Goal: Communication & Community: Participate in discussion

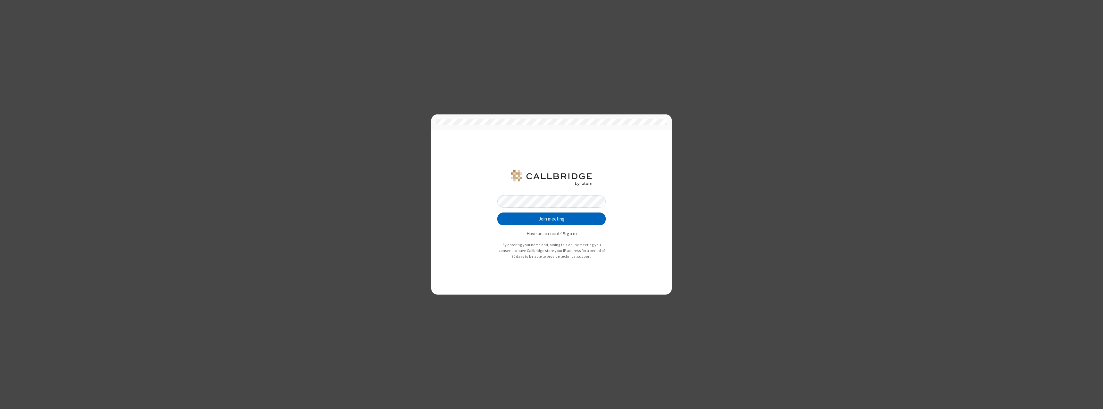
click at [552, 219] on button "Join meeting" at bounding box center [551, 219] width 108 height 13
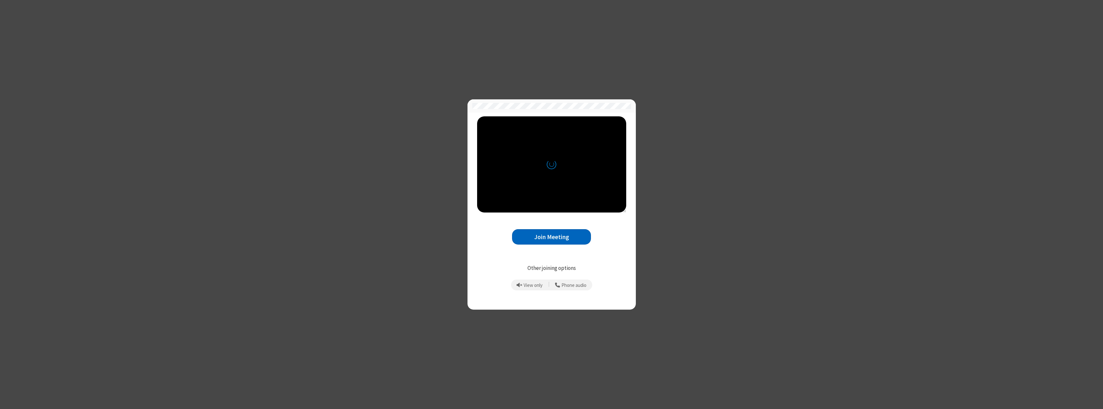
click at [552, 237] on button "Join Meeting" at bounding box center [551, 237] width 79 height 16
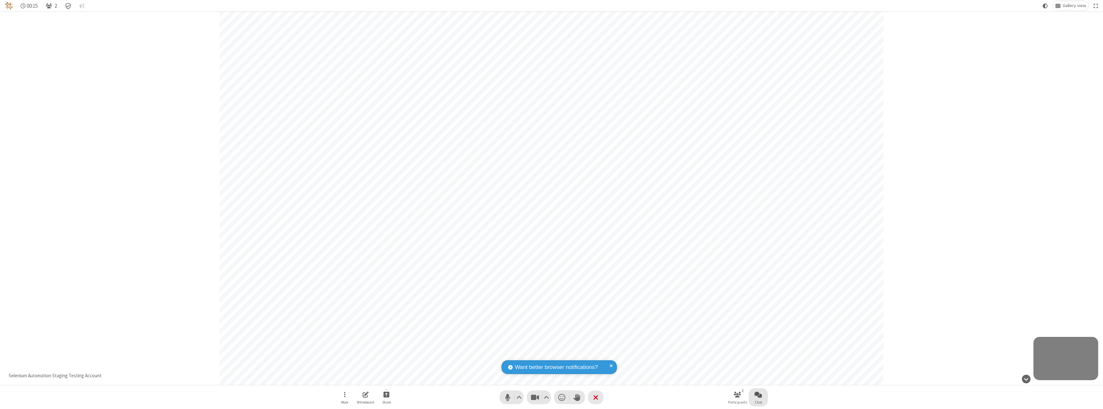
click at [758, 394] on span "Open chat" at bounding box center [759, 395] width 8 height 8
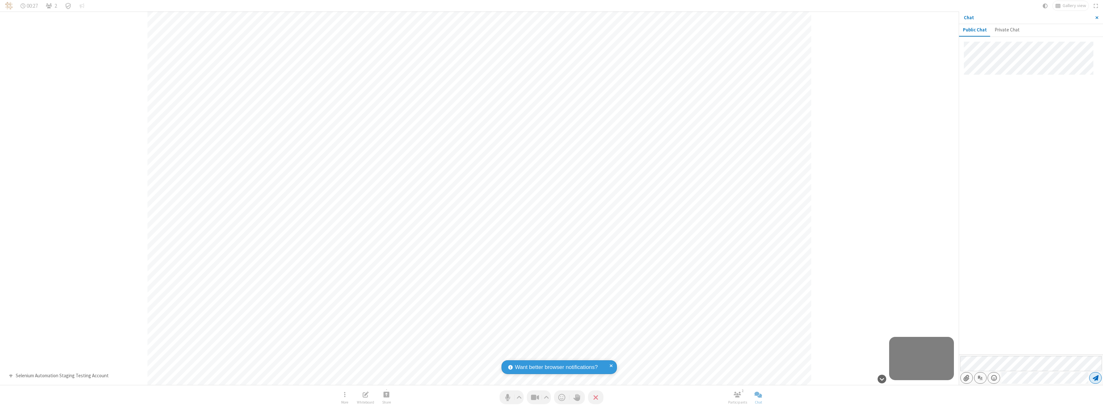
click at [1096, 378] on span "Send message" at bounding box center [1096, 378] width 6 height 6
click at [1097, 18] on span "Close sidebar" at bounding box center [1097, 17] width 3 height 5
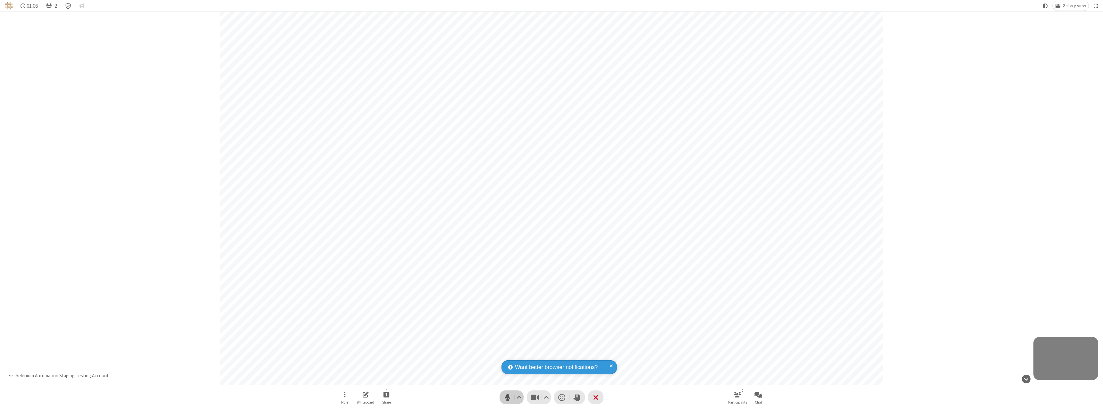
click at [512, 397] on span "Mute (⌘+Shift+A)" at bounding box center [508, 397] width 10 height 9
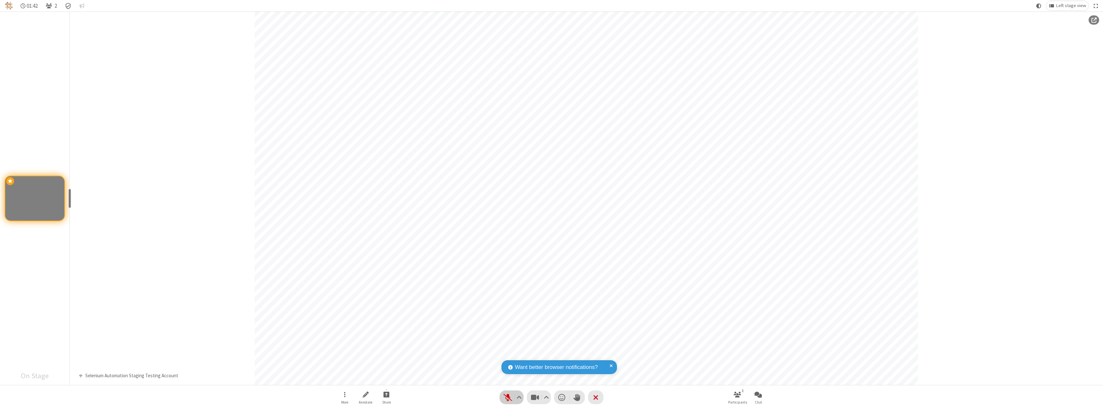
click at [512, 397] on span "Unmute (⌘+Shift+A)" at bounding box center [508, 397] width 10 height 9
click at [512, 397] on span "Mute (⌘+Shift+A)" at bounding box center [508, 397] width 10 height 9
click at [512, 397] on span "Unmute (⌘+Shift+A)" at bounding box center [508, 397] width 10 height 9
click at [386, 394] on span "Start sharing" at bounding box center [387, 395] width 6 height 8
click at [360, 379] on span "Share my screen" at bounding box center [360, 379] width 7 height 5
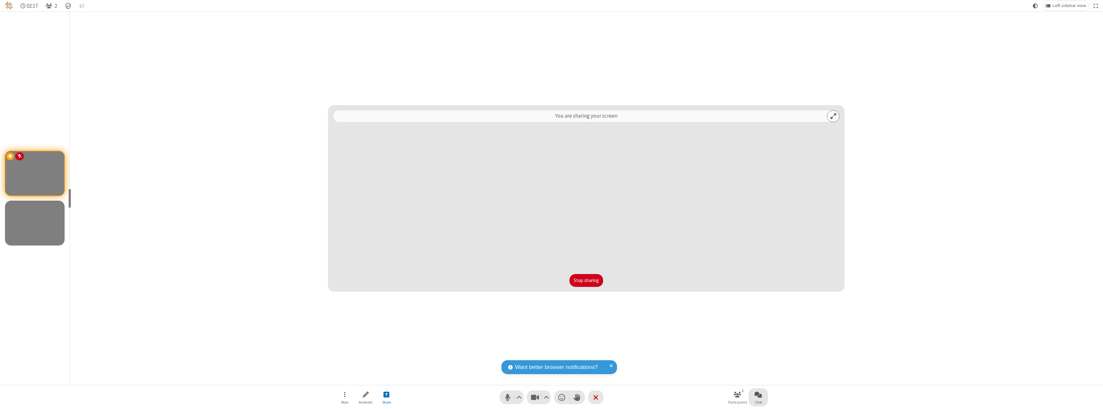
click at [758, 394] on span "Open chat" at bounding box center [759, 395] width 8 height 8
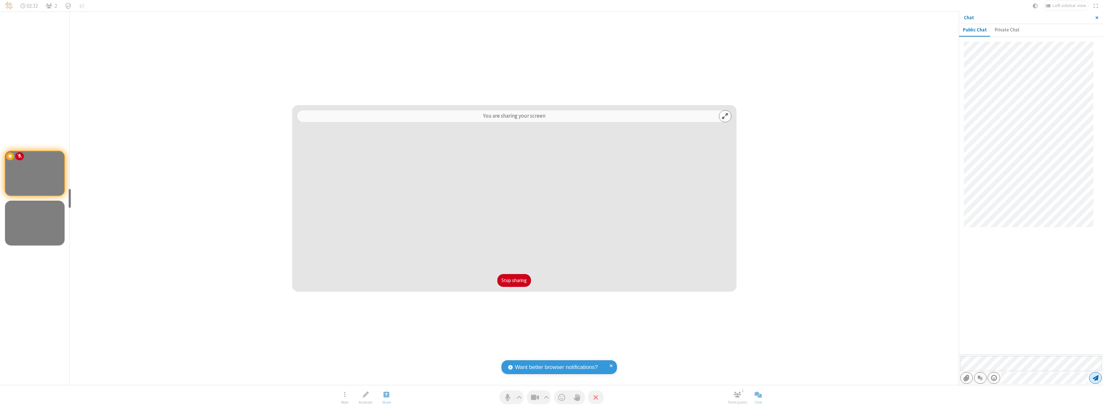
click at [1096, 378] on span "Send message" at bounding box center [1096, 378] width 6 height 6
click at [1097, 18] on span "Close sidebar" at bounding box center [1097, 17] width 3 height 5
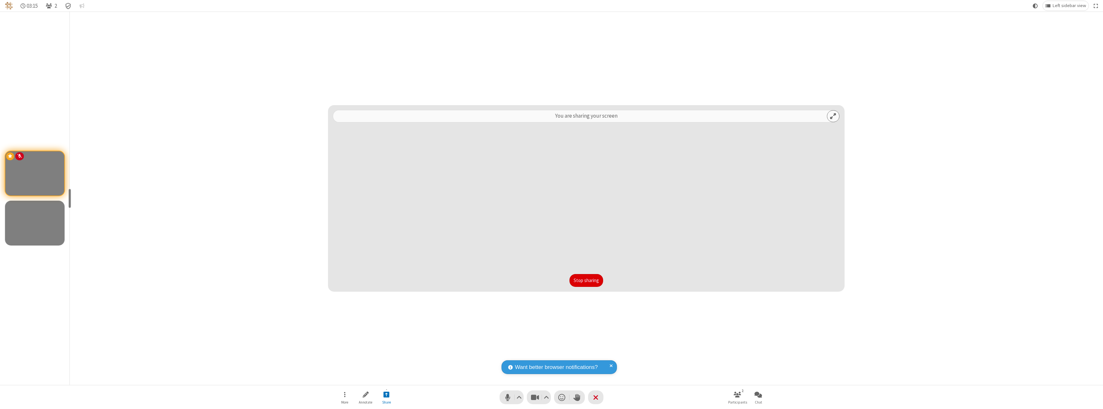
click at [586, 281] on button "Stop sharing" at bounding box center [587, 280] width 34 height 13
